Goal: Check status: Check status

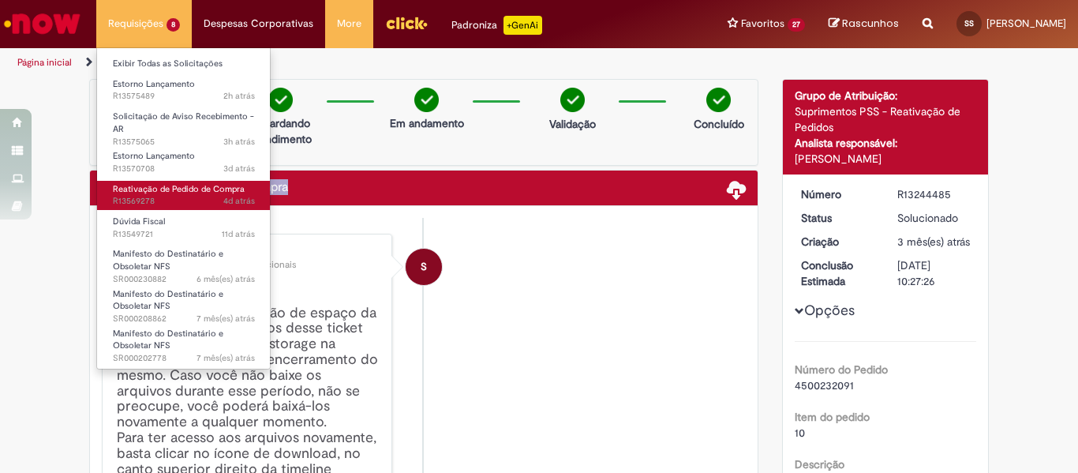
click at [180, 199] on span "4d atrás 4 dias atrás R13569278" at bounding box center [184, 201] width 142 height 13
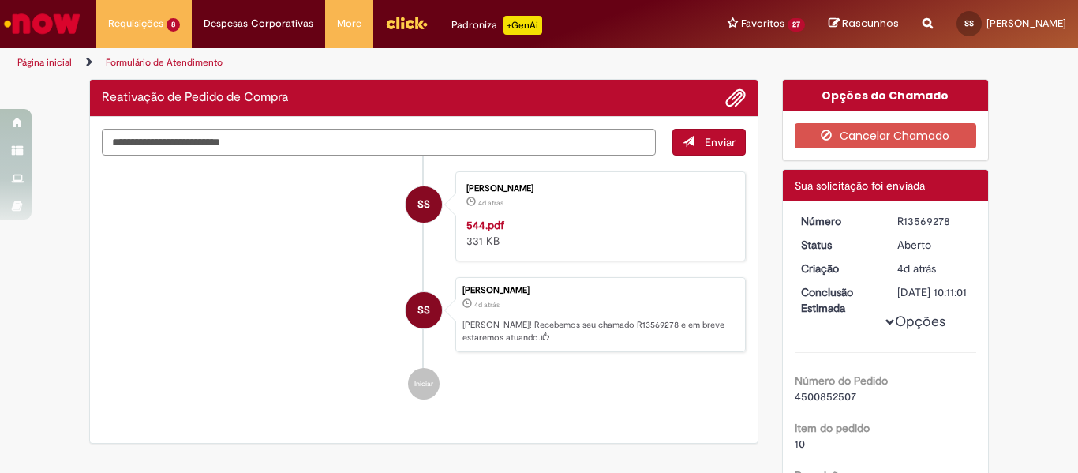
click at [907, 221] on div "R13569278" at bounding box center [933, 221] width 73 height 16
copy div "R13569278"
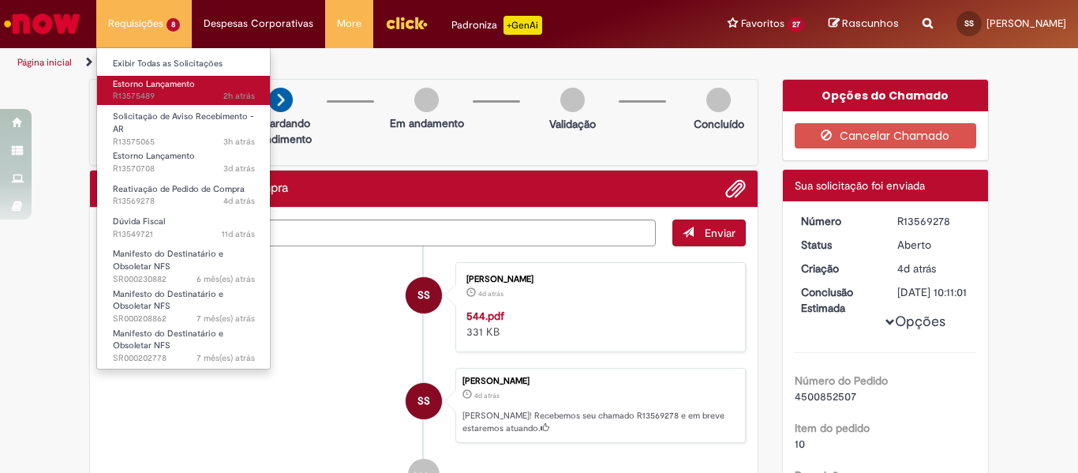
click at [153, 95] on span "2h atrás 2 horas atrás R13575489" at bounding box center [184, 96] width 142 height 13
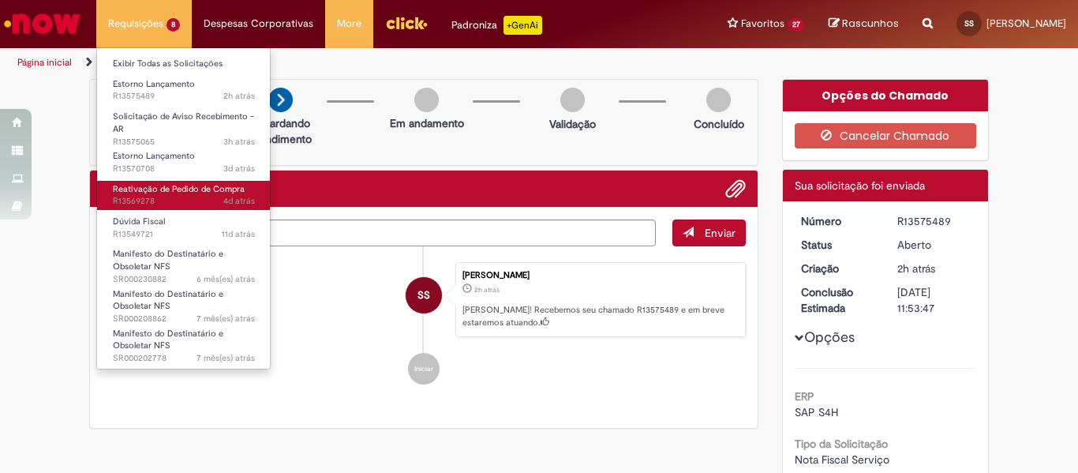
click at [178, 183] on span "Reativação de Pedido de Compra" at bounding box center [179, 189] width 132 height 12
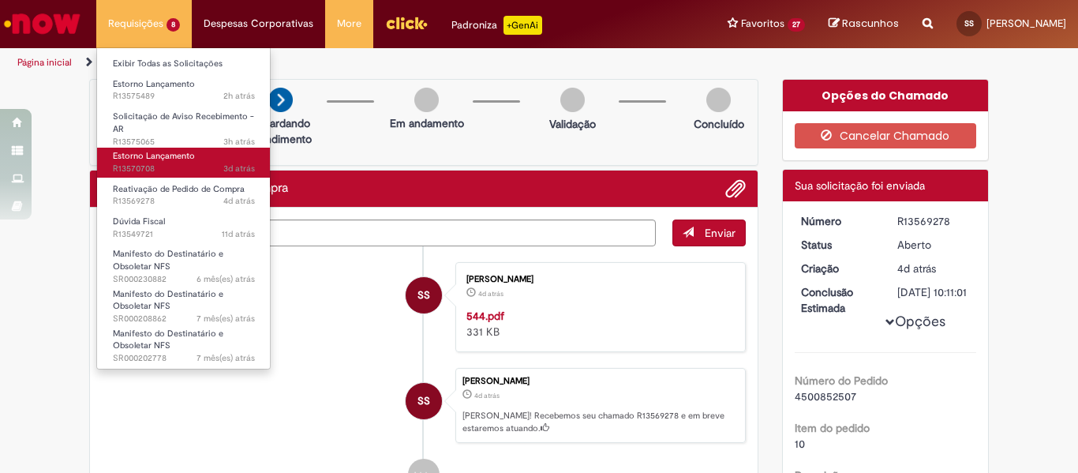
click at [198, 150] on link "Estorno Lançamento 3d atrás 3 dias atrás R13570708" at bounding box center [184, 162] width 174 height 29
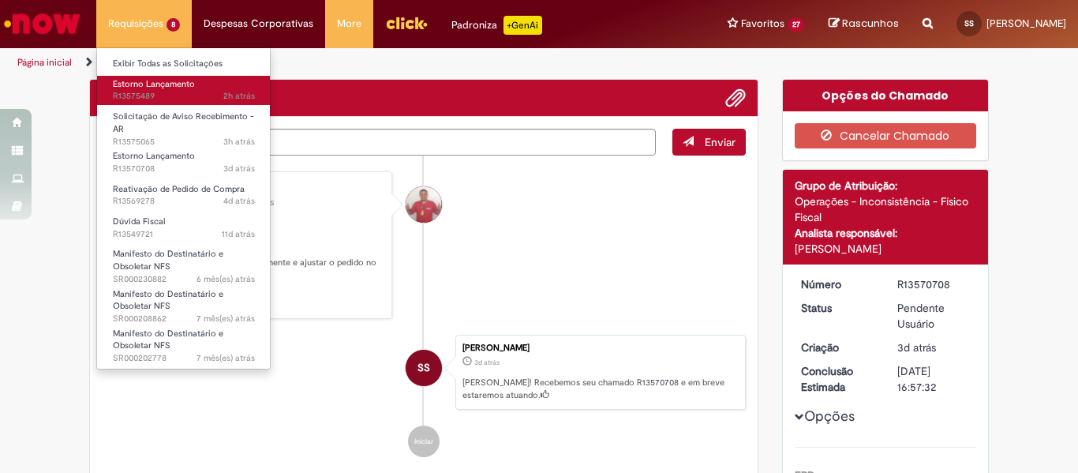
click at [163, 94] on span "2h atrás 2 horas atrás R13575489" at bounding box center [184, 96] width 142 height 13
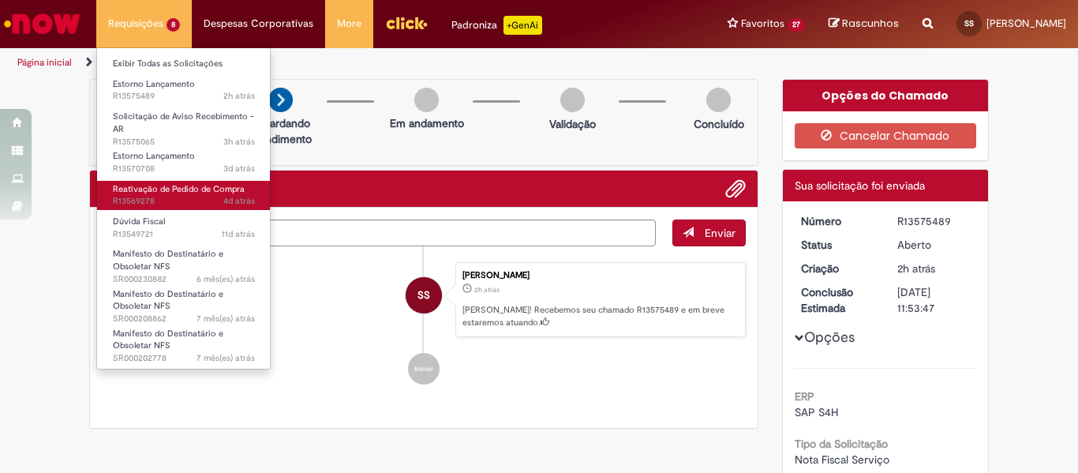
click at [180, 203] on span "4d atrás 4 dias atrás R13569278" at bounding box center [184, 201] width 142 height 13
